Goal: Task Accomplishment & Management: Manage account settings

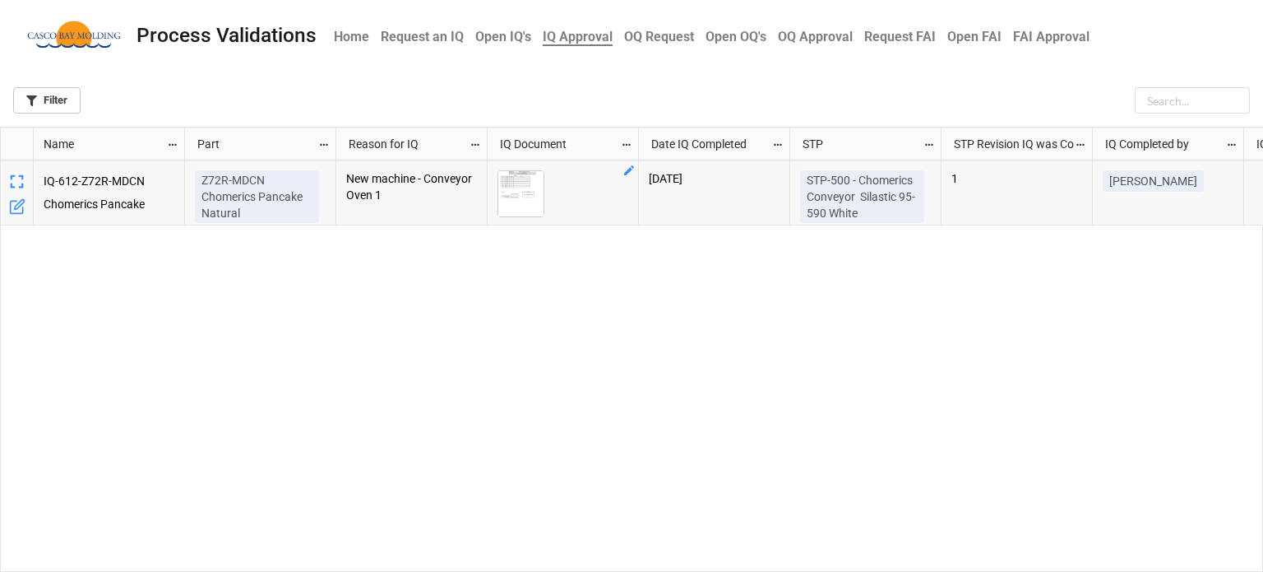
scroll to position [435, 1253]
click at [513, 180] on img "grid" at bounding box center [520, 193] width 45 height 45
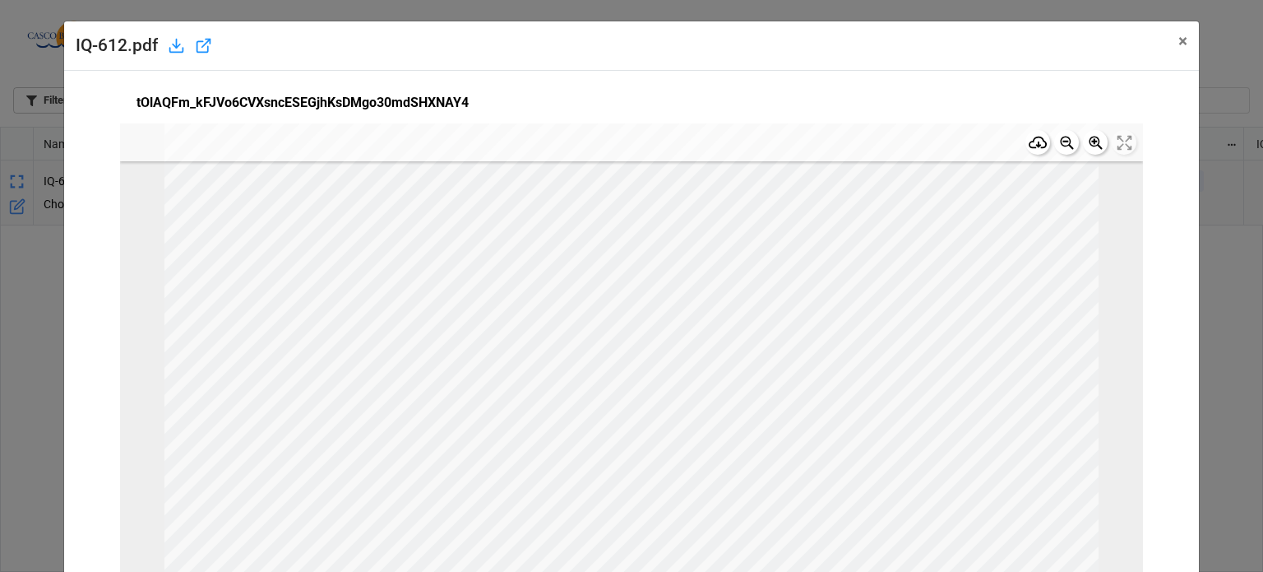
scroll to position [0, 0]
click at [1179, 42] on span "×" at bounding box center [1183, 41] width 9 height 20
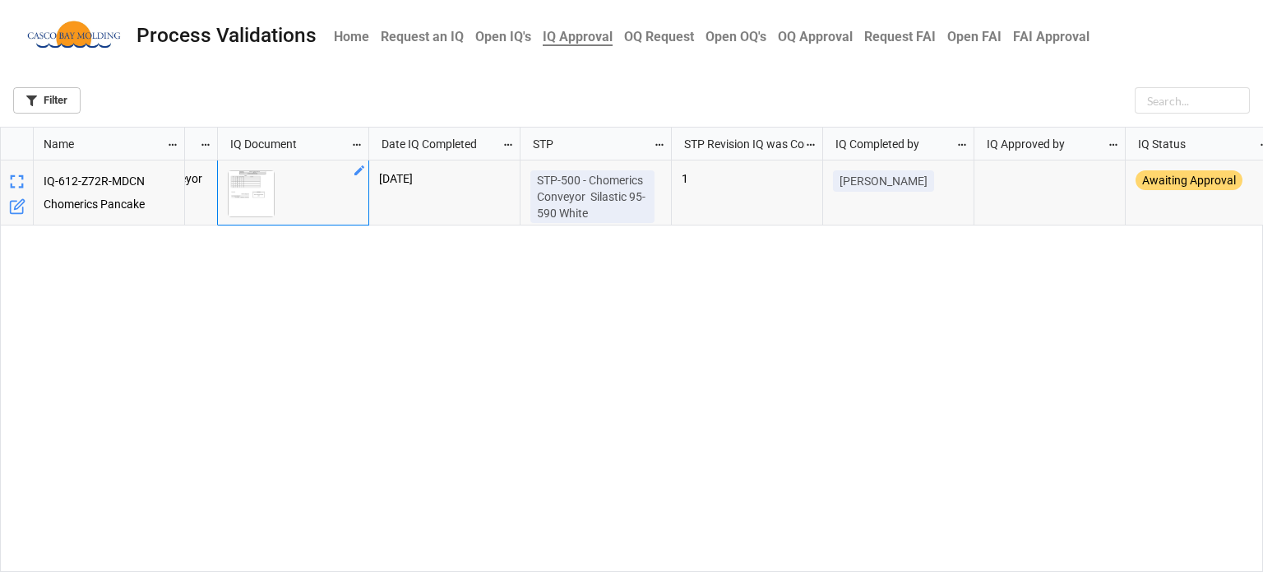
scroll to position [0, 283]
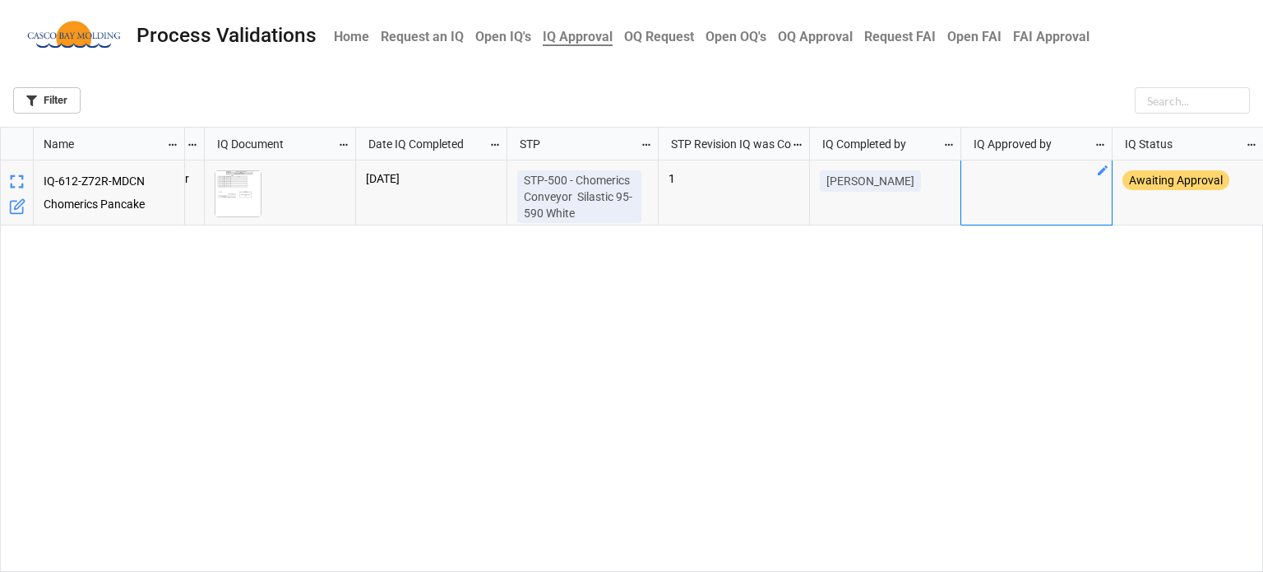
drag, startPoint x: 1030, startPoint y: 183, endPoint x: 1090, endPoint y: 178, distance: 59.4
click at [1032, 183] on div "grid" at bounding box center [1036, 192] width 151 height 65
click at [1109, 169] on div "grid" at bounding box center [1036, 192] width 151 height 65
click at [1102, 169] on icon "grid" at bounding box center [1102, 170] width 13 height 13
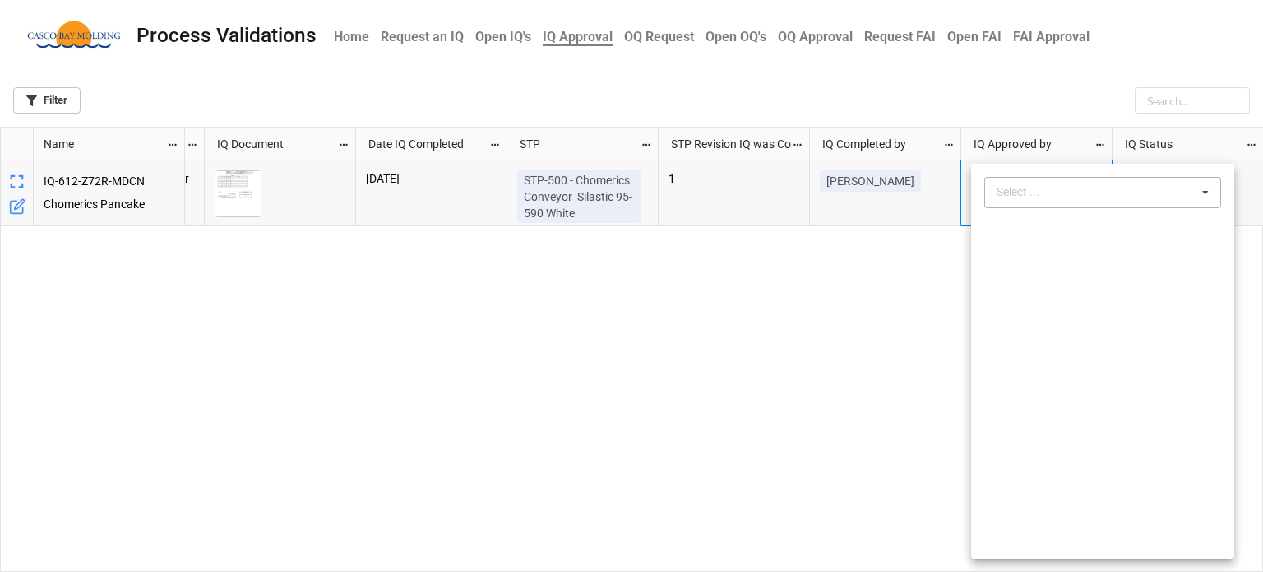
click at [1030, 183] on div "Select ..." at bounding box center [1028, 192] width 71 height 19
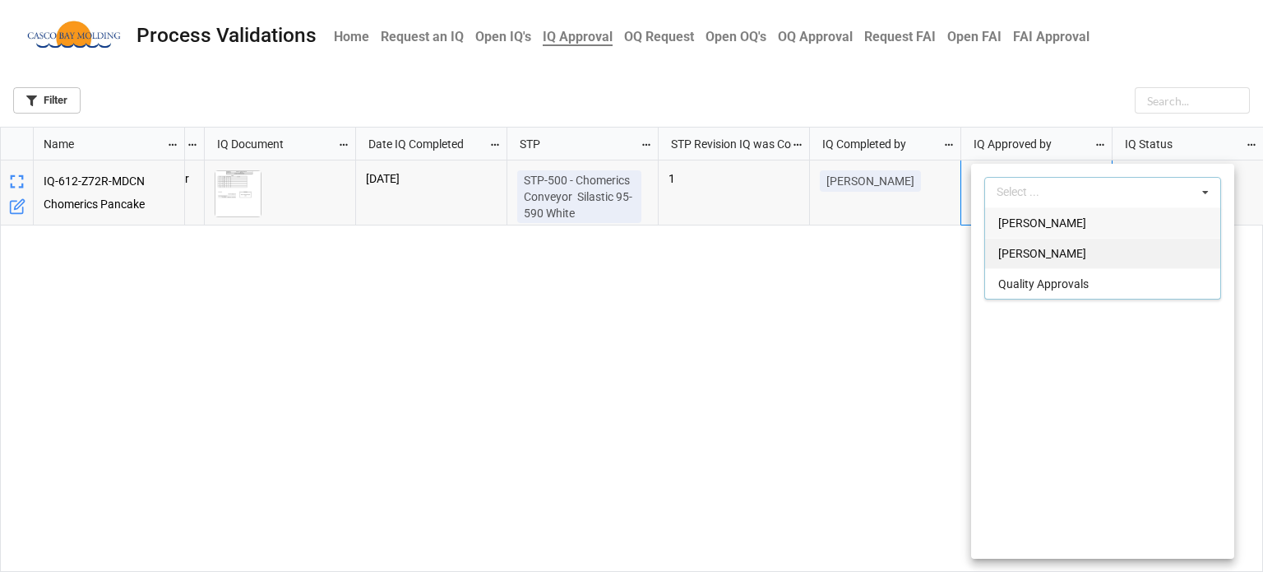
click at [1049, 250] on span "Courtney Grant" at bounding box center [1042, 253] width 88 height 13
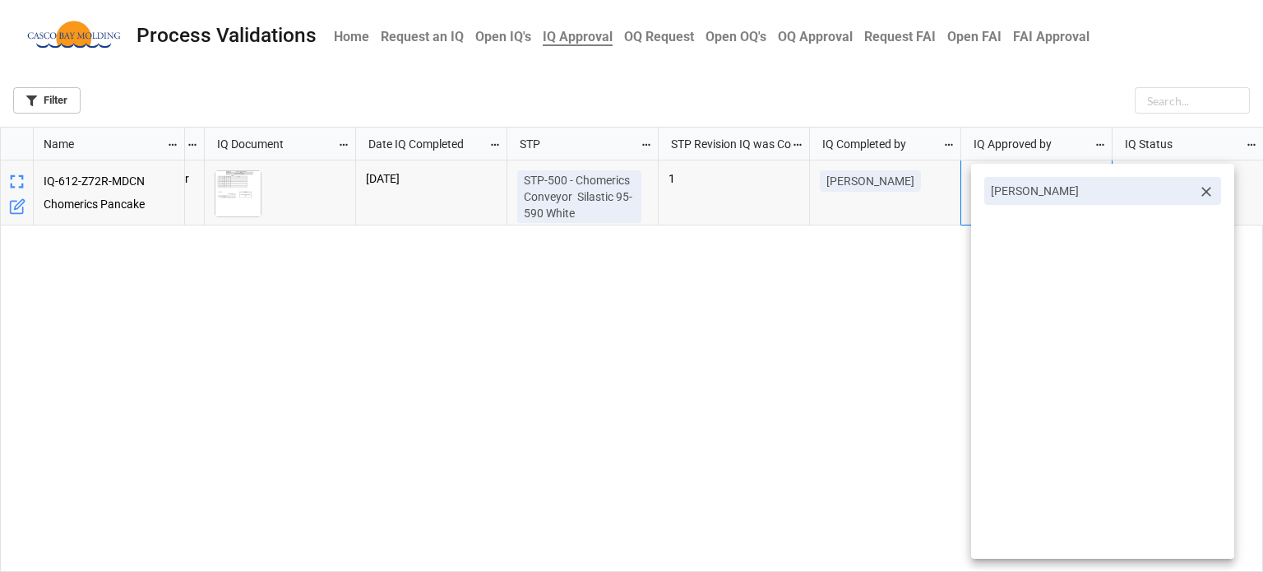
click at [930, 282] on div at bounding box center [631, 286] width 1263 height 572
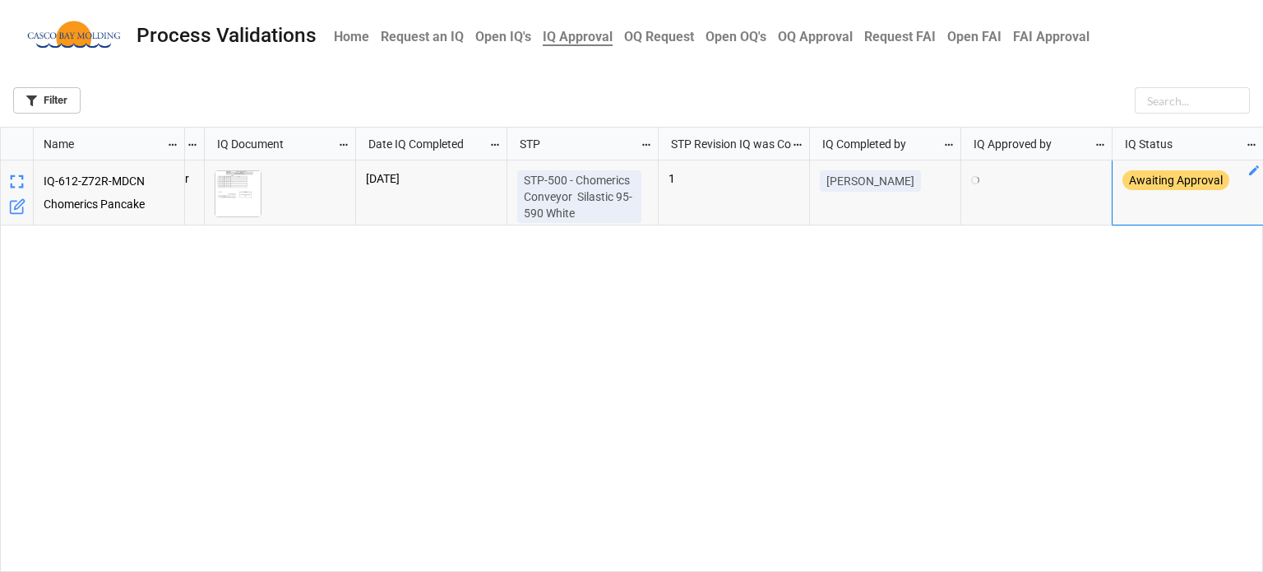
click at [1250, 173] on icon "grid" at bounding box center [1254, 170] width 13 height 13
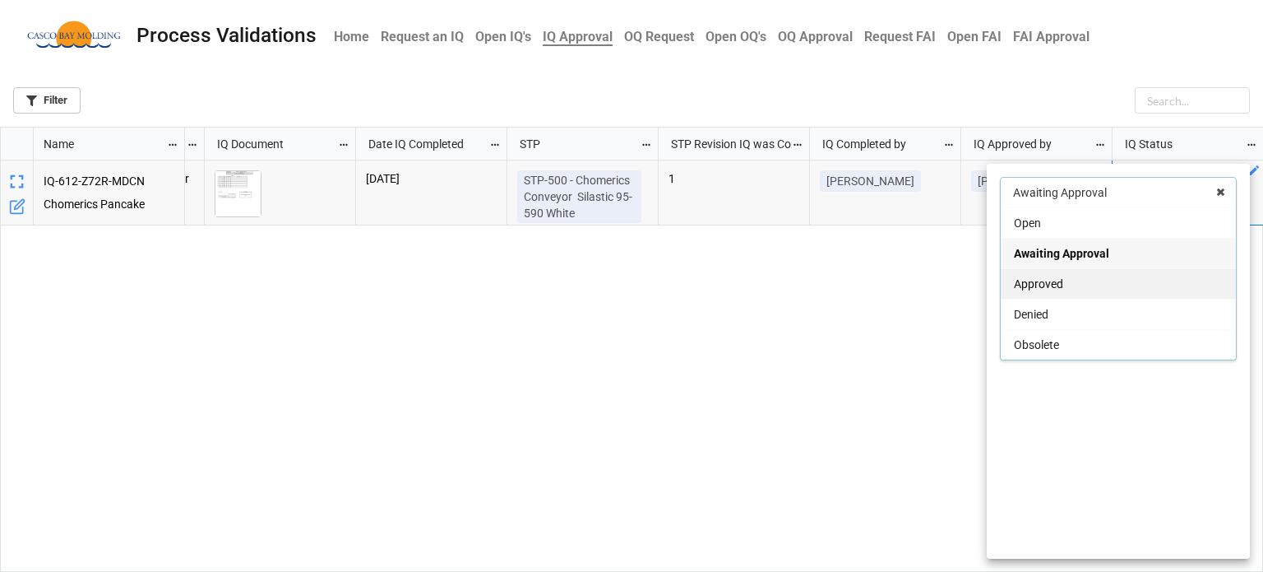
click at [1043, 277] on span "Approved" at bounding box center [1038, 283] width 49 height 13
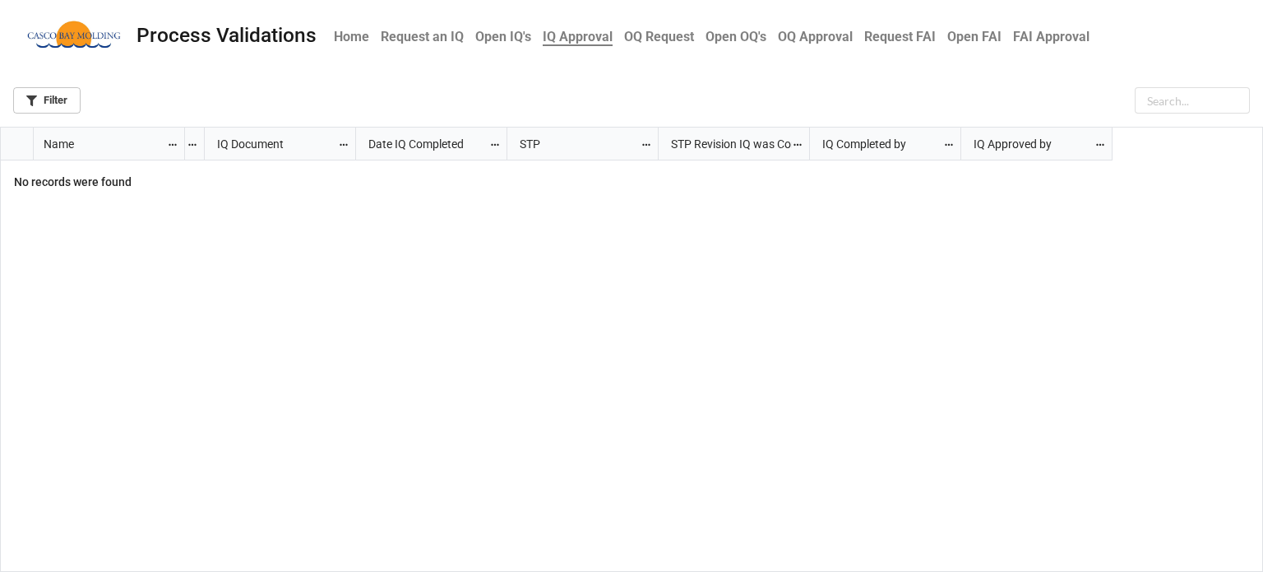
scroll to position [0, 0]
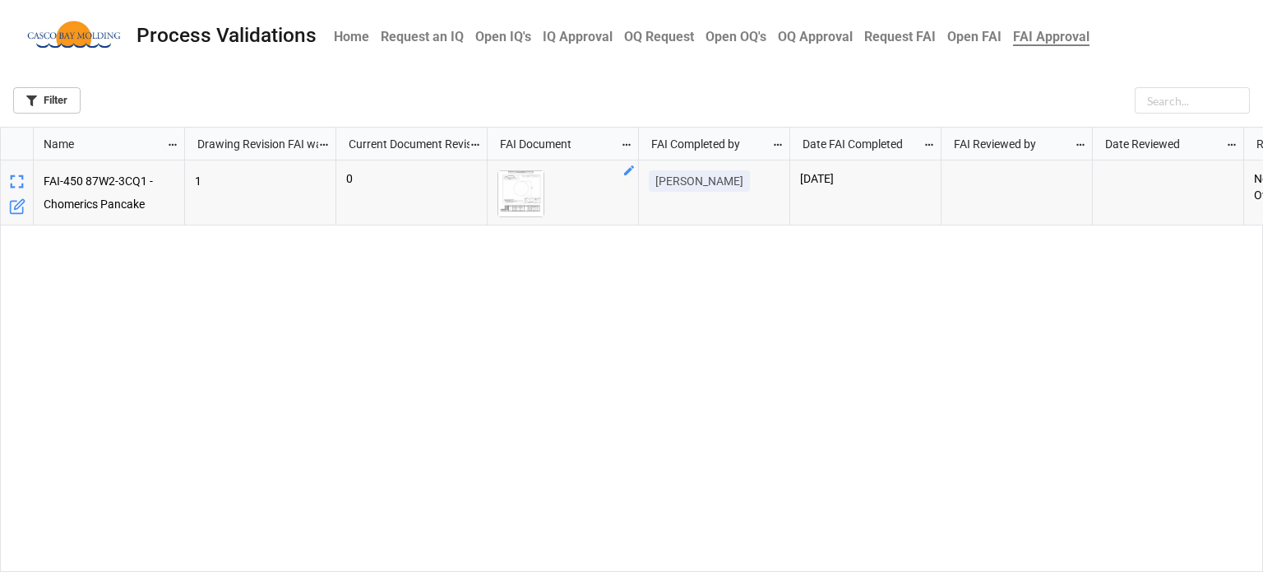
scroll to position [435, 1253]
click at [523, 187] on img "grid" at bounding box center [520, 193] width 45 height 45
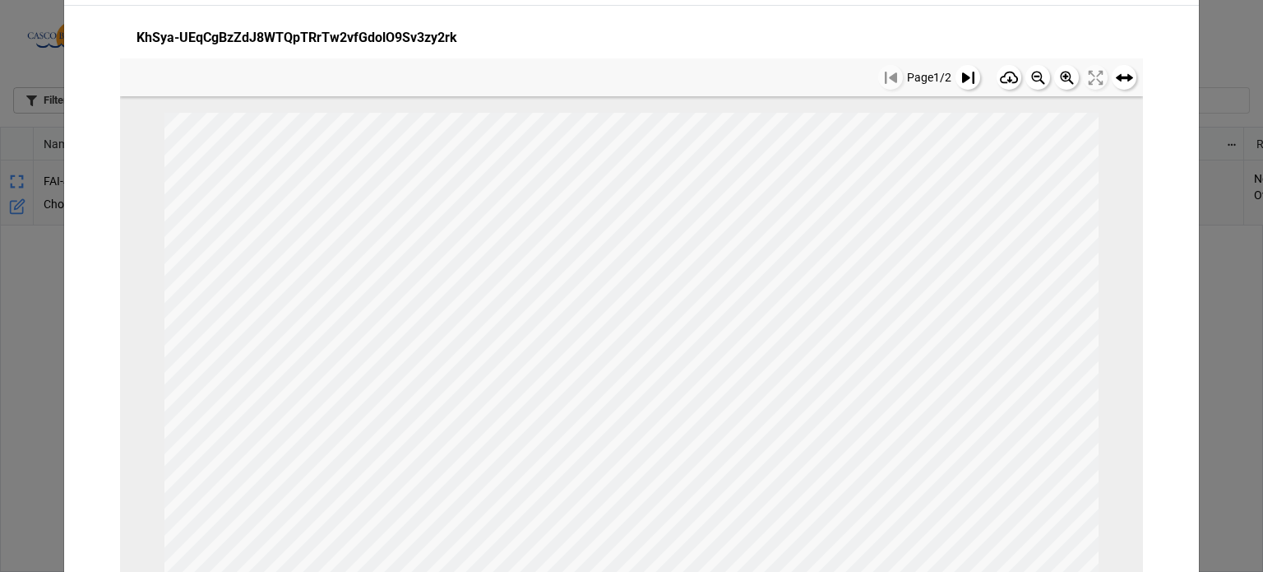
scroll to position [0, 0]
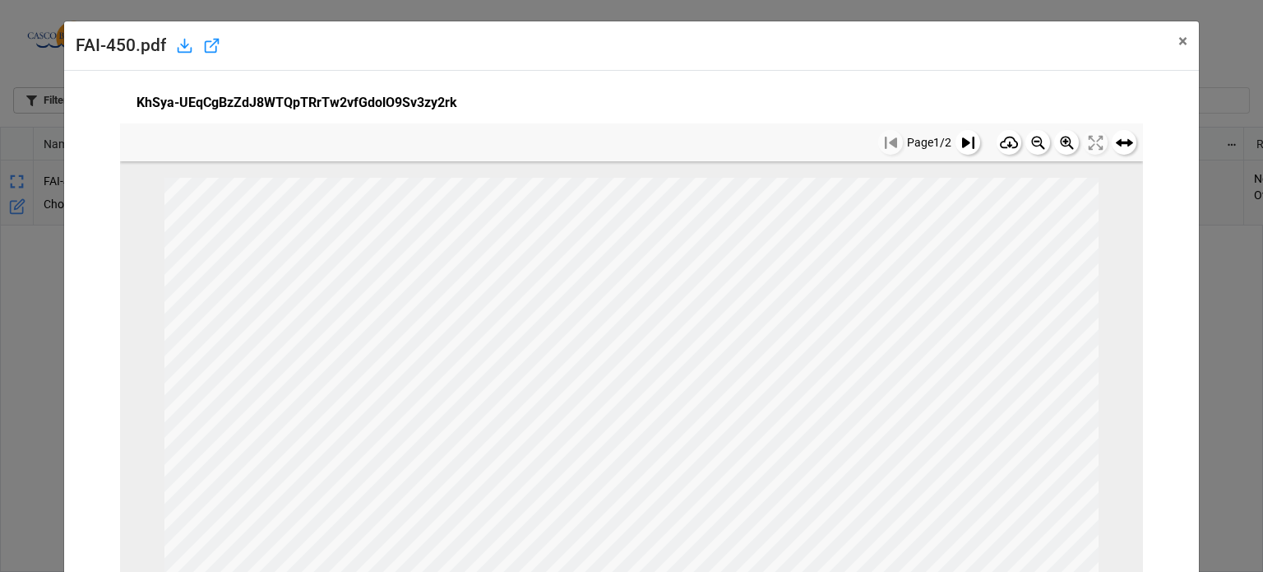
click at [962, 142] on icon at bounding box center [968, 143] width 12 height 12
click at [1179, 45] on span "×" at bounding box center [1183, 41] width 9 height 20
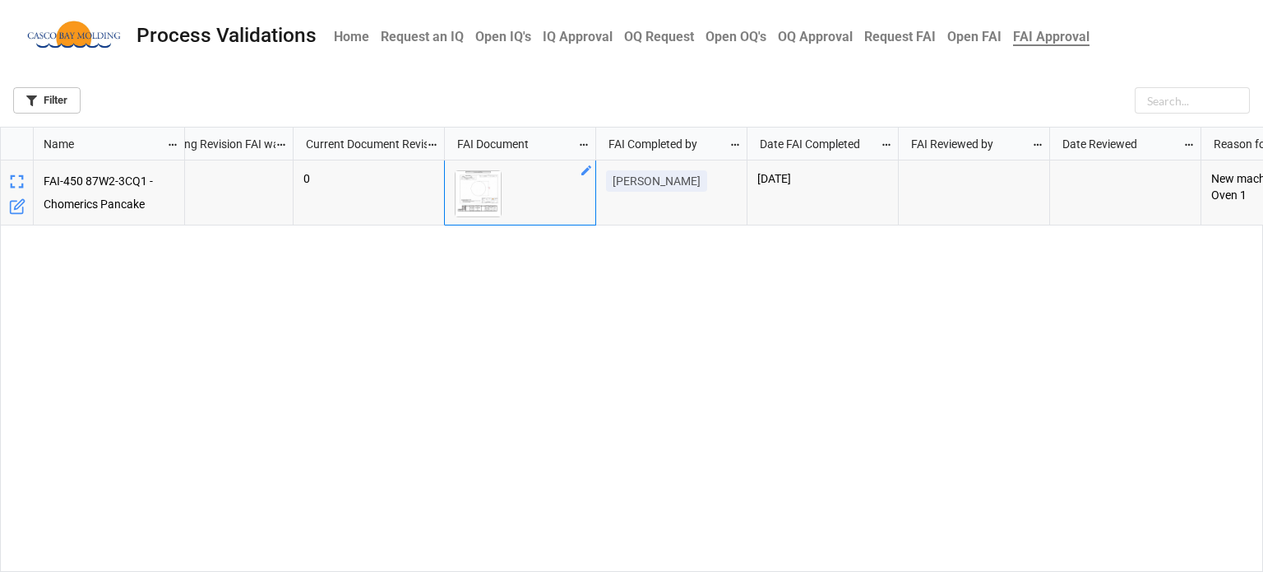
scroll to position [0, 82]
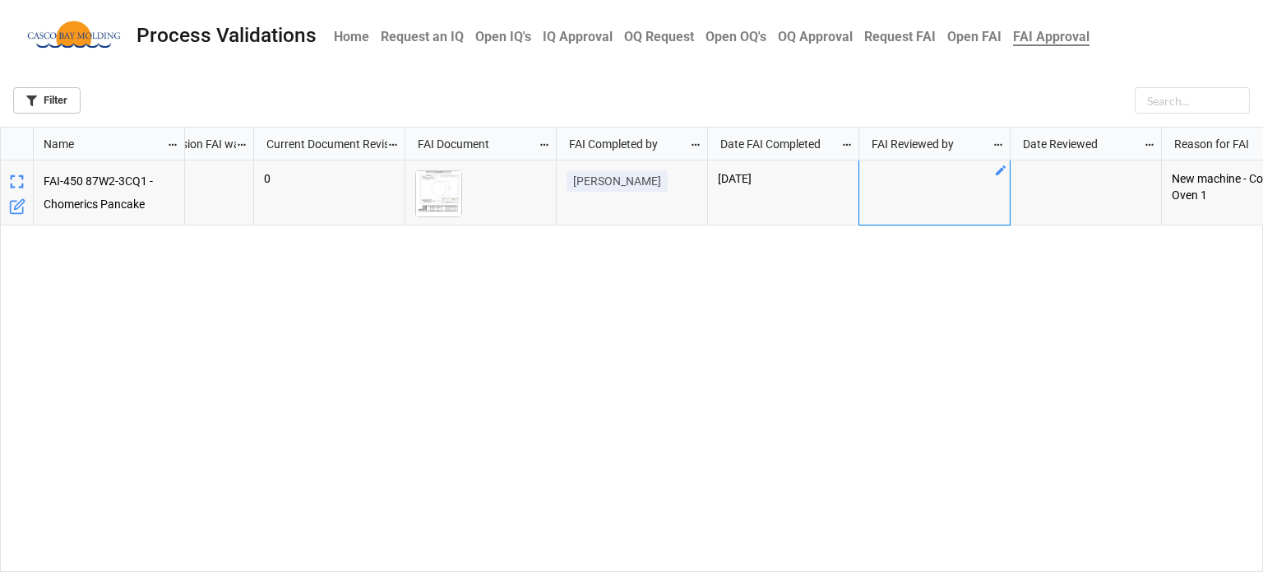
click at [965, 190] on div "grid" at bounding box center [934, 192] width 151 height 65
click at [998, 170] on icon "grid" at bounding box center [1000, 170] width 13 height 13
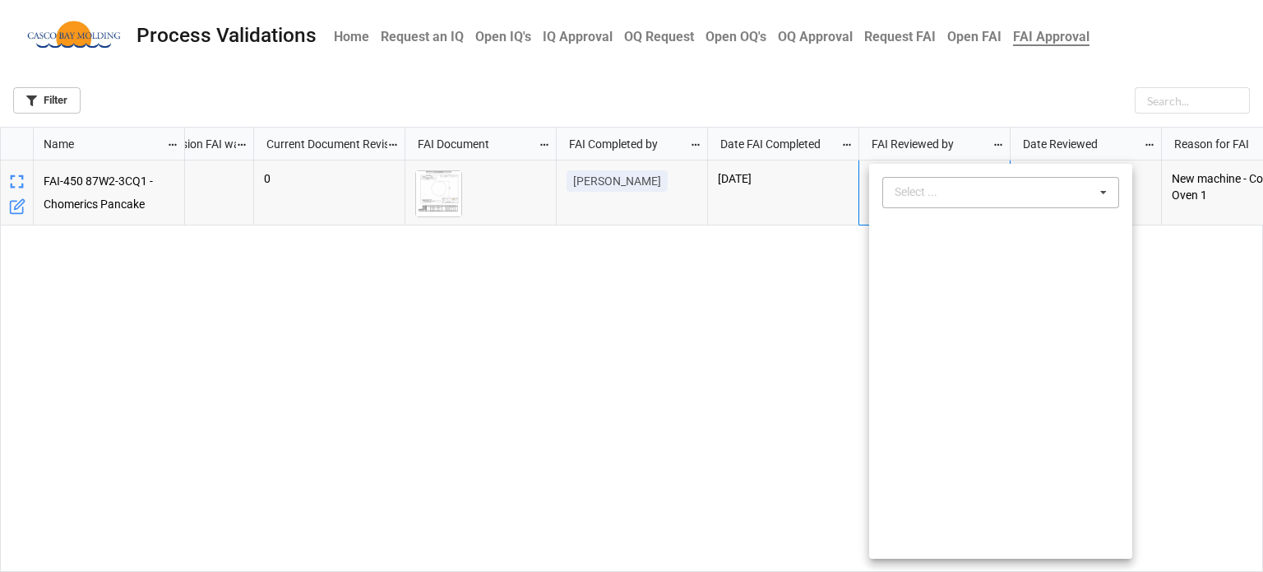
click at [936, 197] on div "Select ..." at bounding box center [926, 192] width 71 height 19
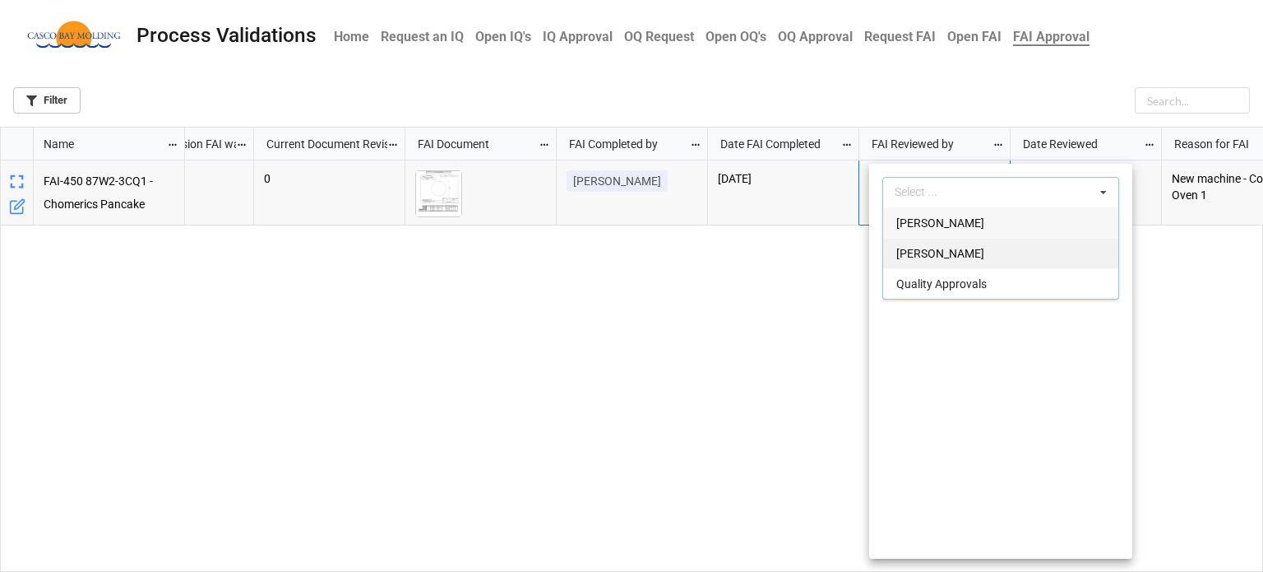
click at [938, 262] on div "Courtney Grant" at bounding box center [1000, 253] width 235 height 30
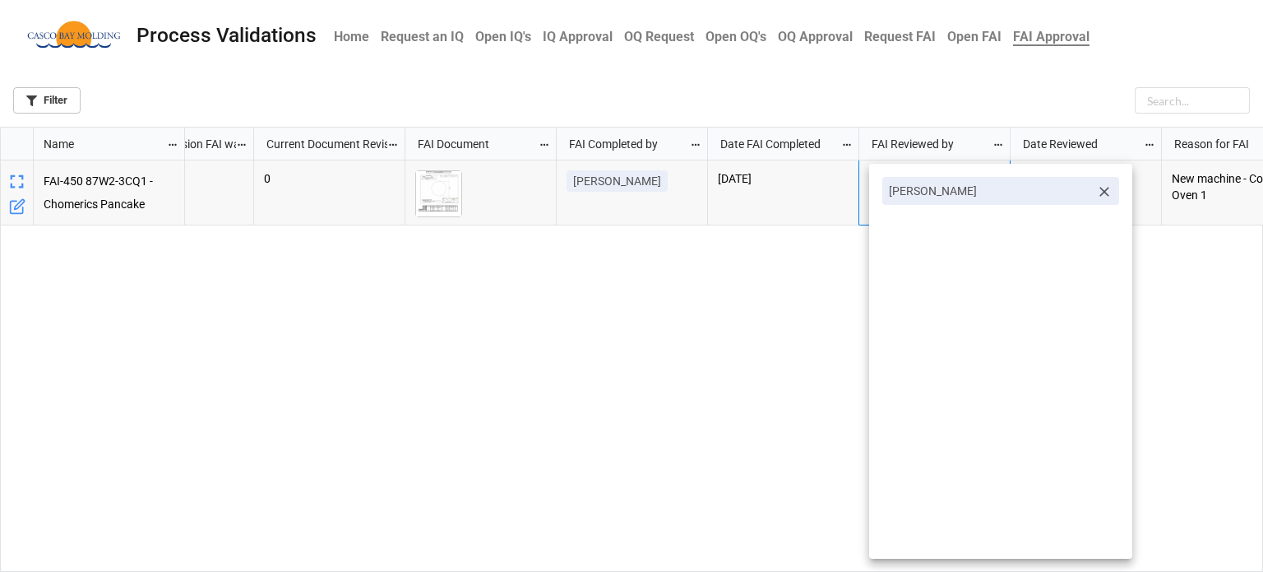
click at [1172, 282] on div at bounding box center [631, 286] width 1263 height 572
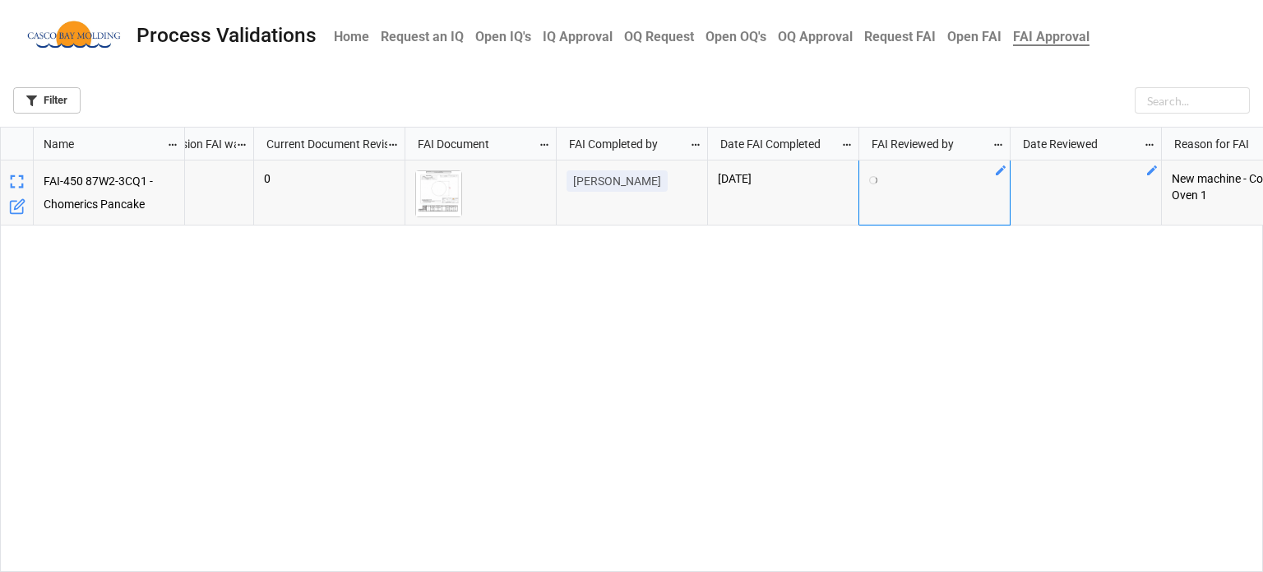
click at [1124, 207] on div "grid" at bounding box center [1086, 192] width 151 height 65
click at [1154, 167] on icon "grid" at bounding box center [1152, 170] width 10 height 10
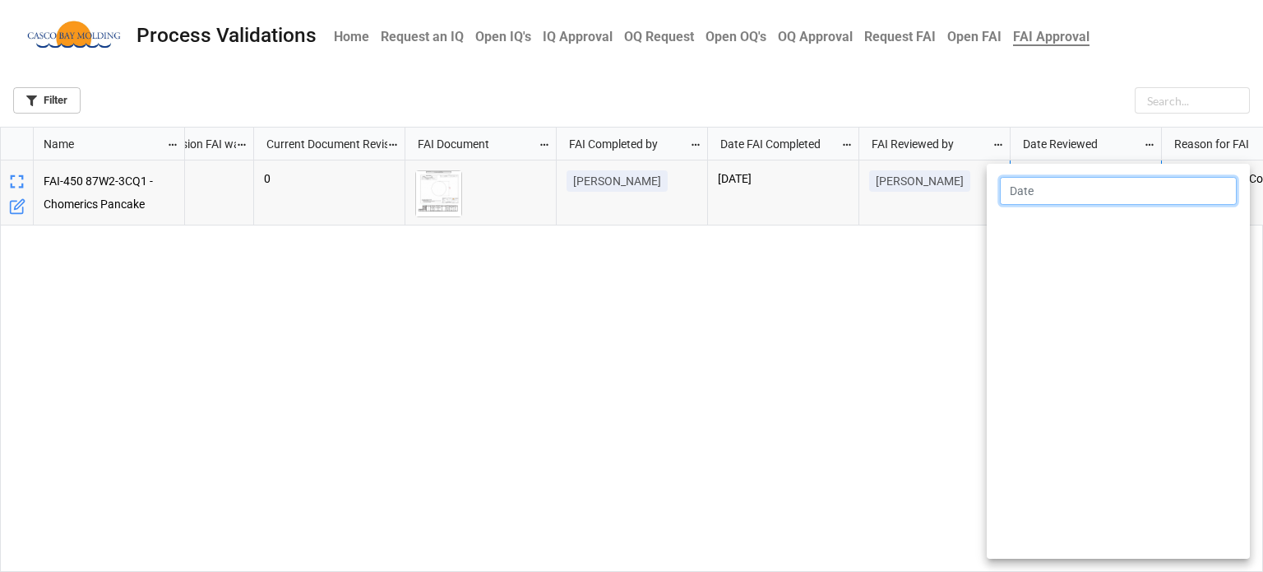
click at [1115, 200] on input "text" at bounding box center [1118, 191] width 237 height 28
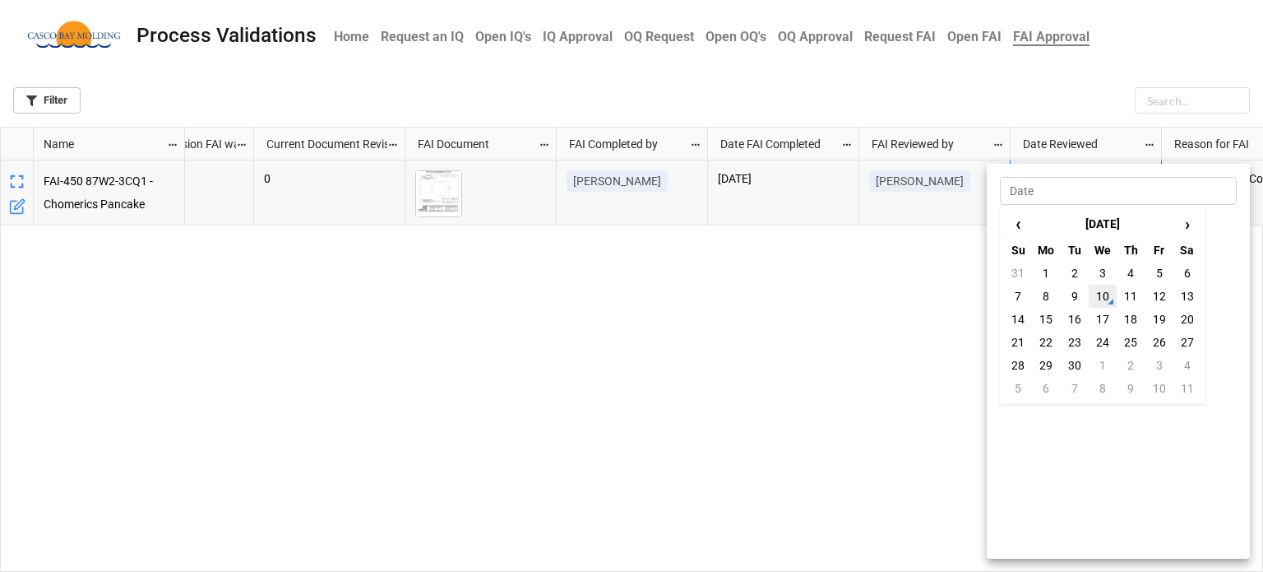
click at [1114, 296] on td "10" at bounding box center [1103, 296] width 28 height 23
type input "9/10/2025"
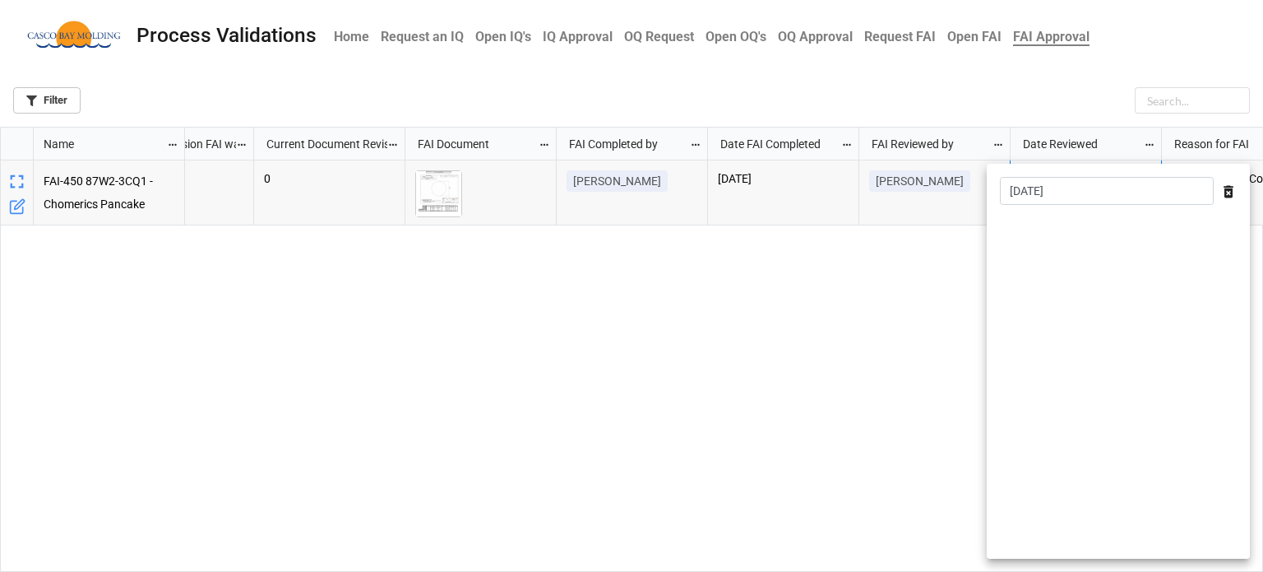
click at [931, 294] on div at bounding box center [631, 286] width 1263 height 572
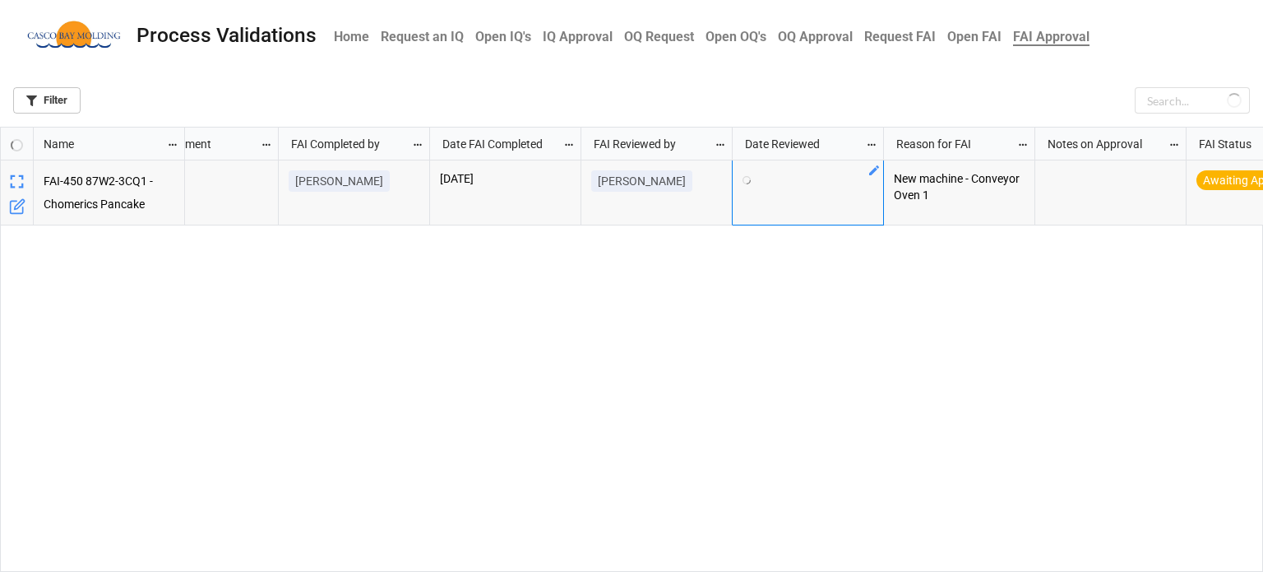
scroll to position [0, 365]
click at [1104, 192] on div "grid" at bounding box center [1105, 192] width 151 height 65
click at [1170, 167] on icon "grid" at bounding box center [1171, 170] width 13 height 13
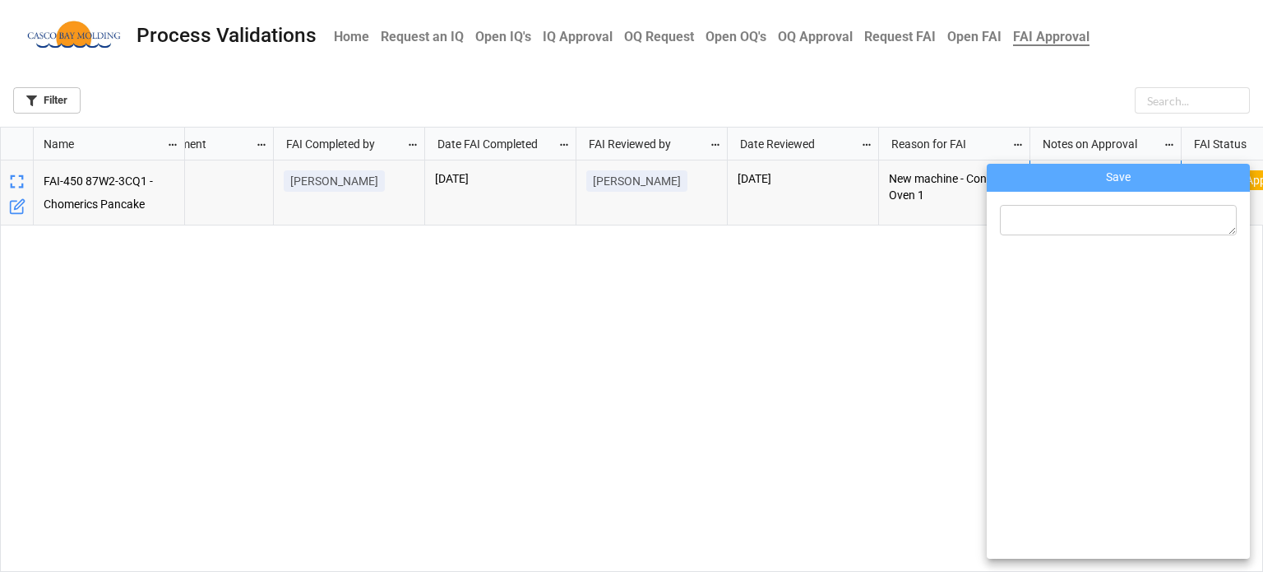
click at [947, 327] on div at bounding box center [631, 286] width 1263 height 572
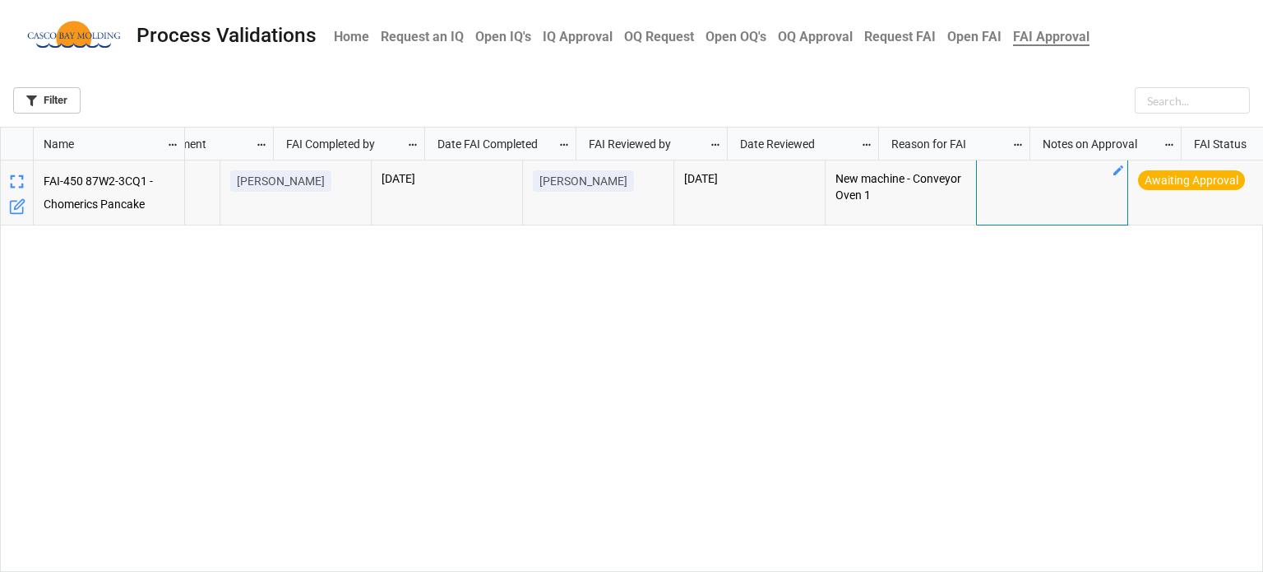
scroll to position [0, 434]
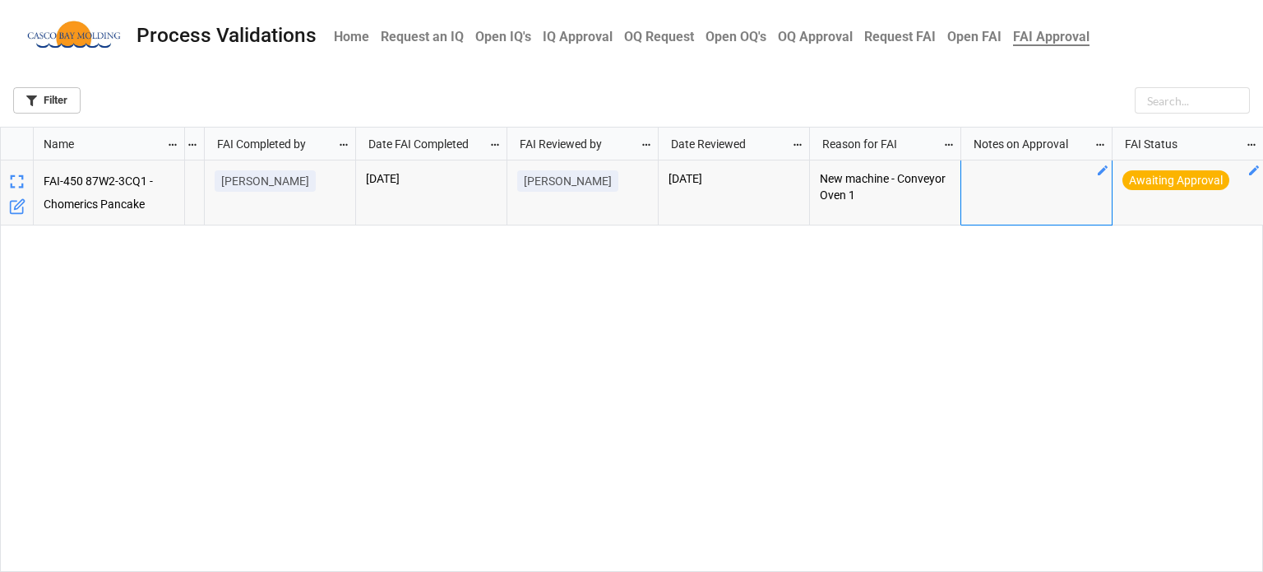
click at [1248, 170] on icon "grid" at bounding box center [1254, 170] width 13 height 13
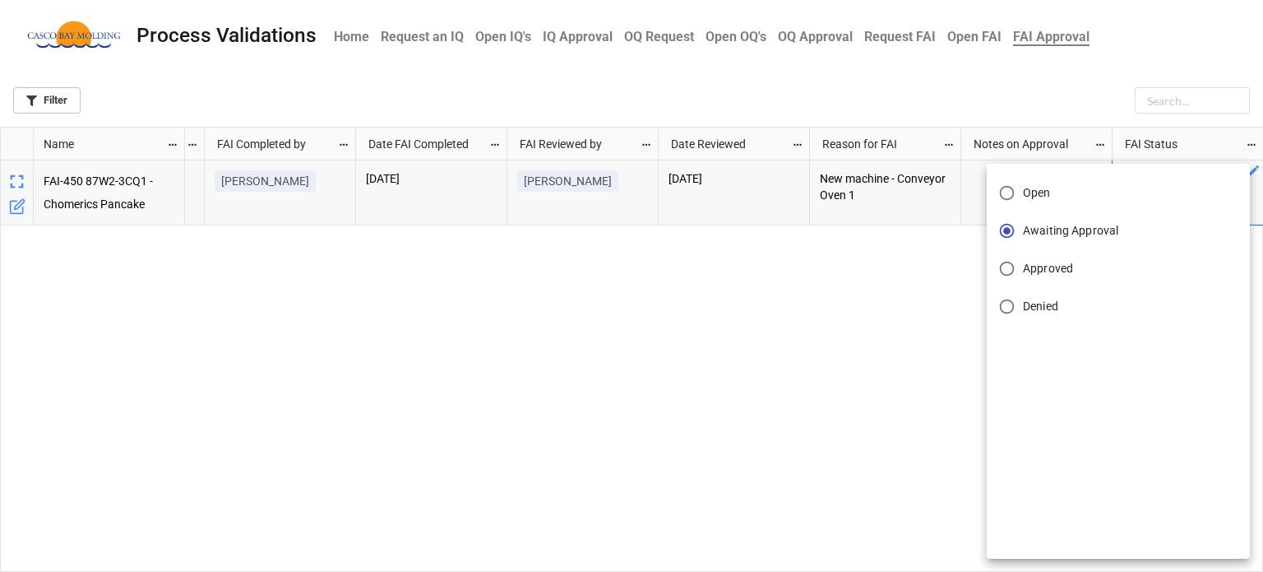
click at [1046, 276] on label "Approved" at bounding box center [1107, 268] width 233 height 32
click at [1023, 276] on input "Approved" at bounding box center [1007, 268] width 32 height 32
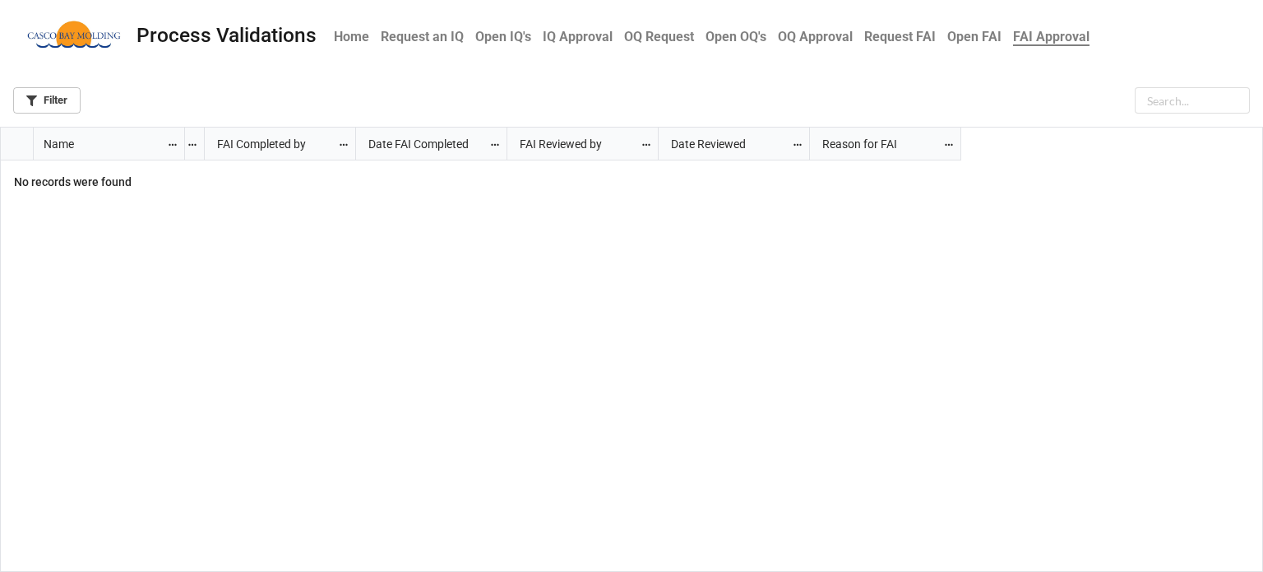
scroll to position [0, 0]
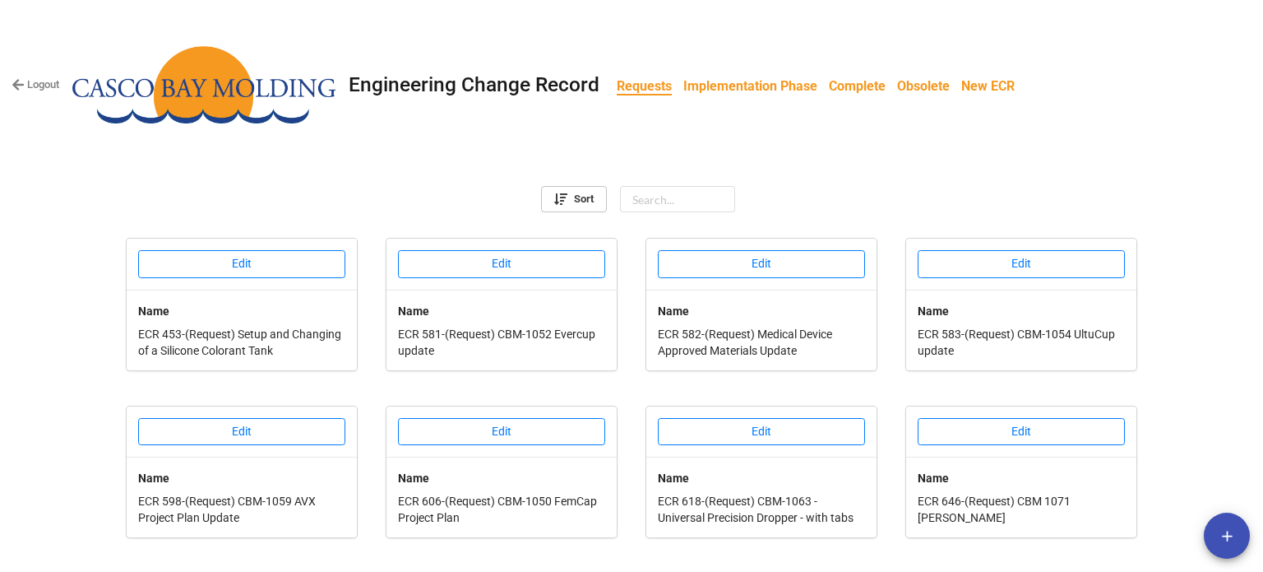
scroll to position [645, 0]
